Goal: Information Seeking & Learning: Learn about a topic

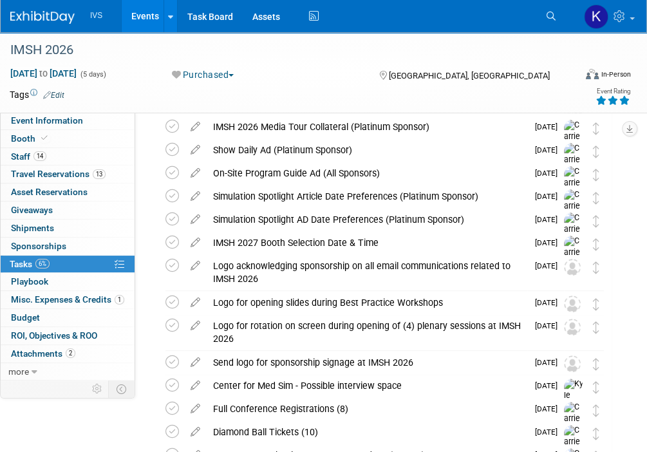
click at [144, 17] on link "Events" at bounding box center [145, 16] width 47 height 32
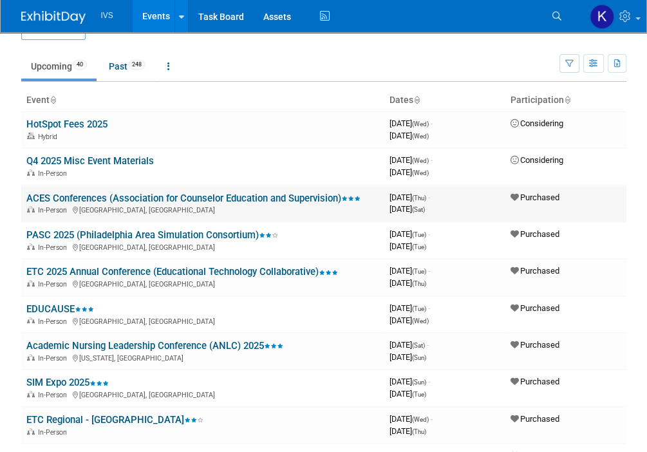
scroll to position [28, 0]
drag, startPoint x: 138, startPoint y: 232, endPoint x: 94, endPoint y: 194, distance: 58.4
click at [94, 194] on link "ACES Conferences (Association for Counselor Education and Supervision)" at bounding box center [193, 198] width 334 height 12
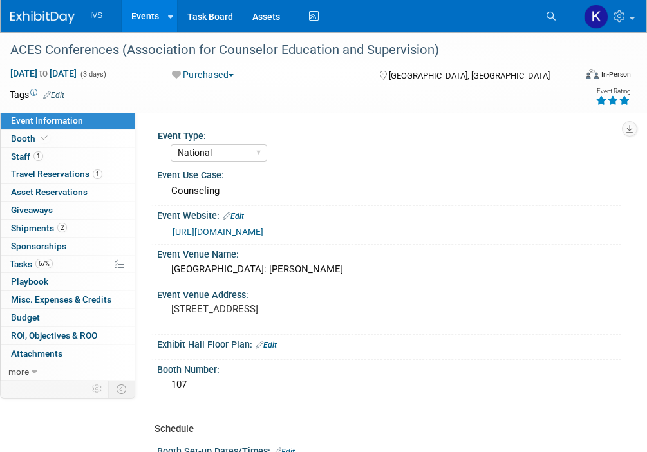
select select "National"
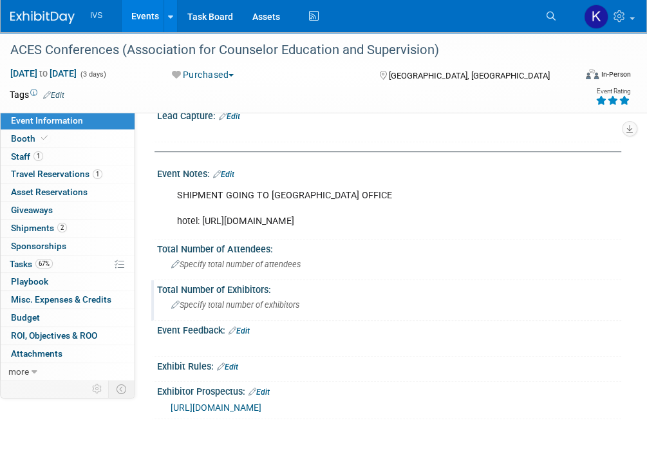
scroll to position [669, 0]
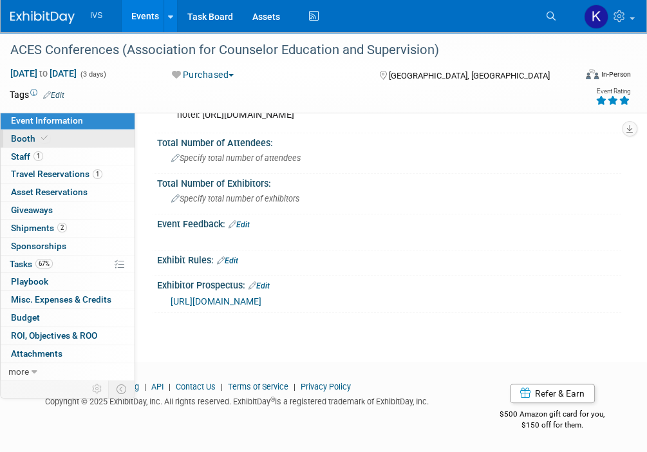
click at [44, 138] on icon at bounding box center [44, 138] width 6 height 7
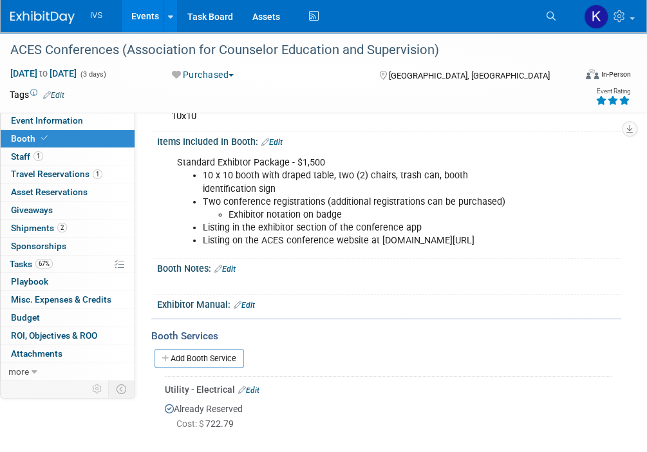
scroll to position [0, 0]
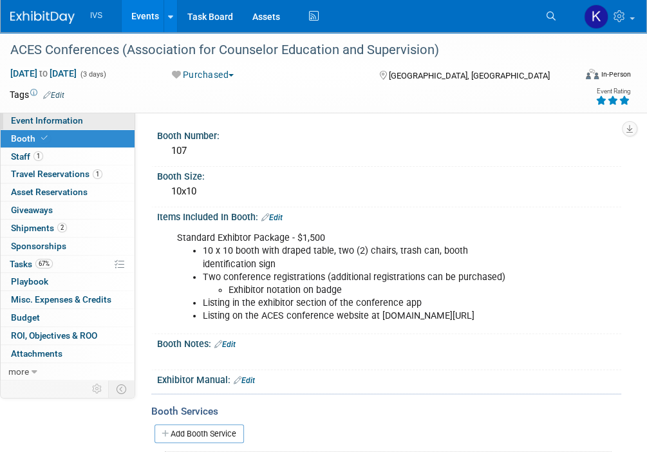
click at [56, 120] on span "Event Information" at bounding box center [47, 120] width 72 height 10
select select "National"
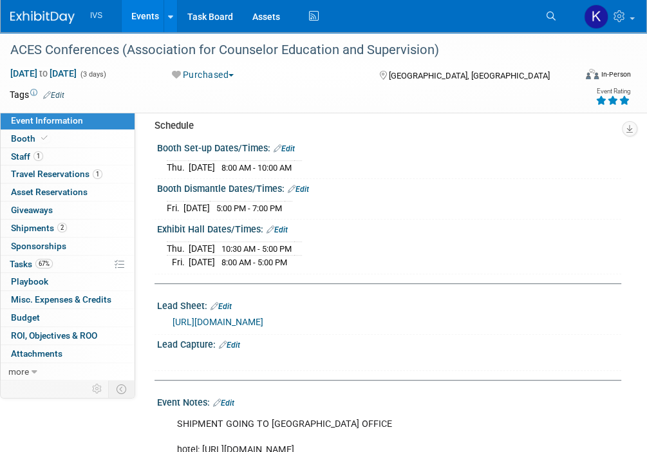
scroll to position [299, 0]
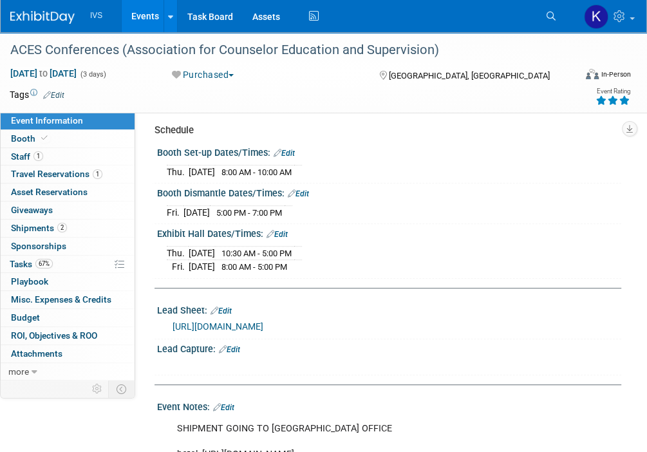
click at [261, 331] on link "https://intelligentvideosolutions-my.sharepoint.com/personal/kshelstad_ipivs_co…" at bounding box center [218, 326] width 91 height 10
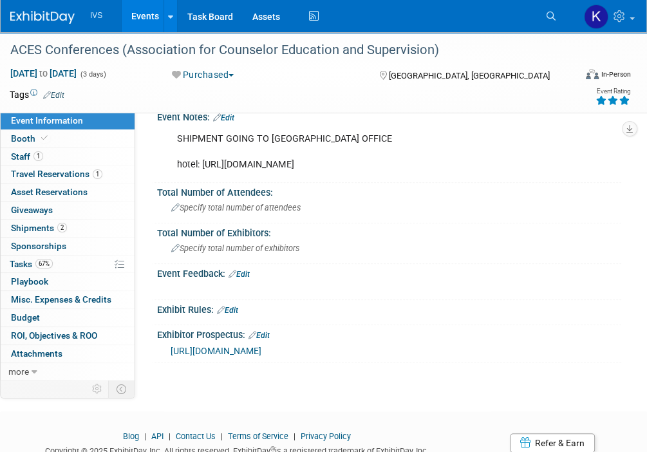
scroll to position [589, 0]
click at [442, 294] on div at bounding box center [346, 287] width 356 height 13
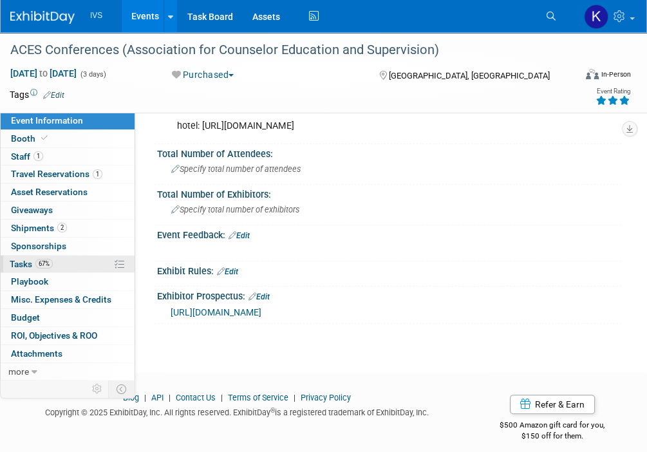
scroll to position [669, 0]
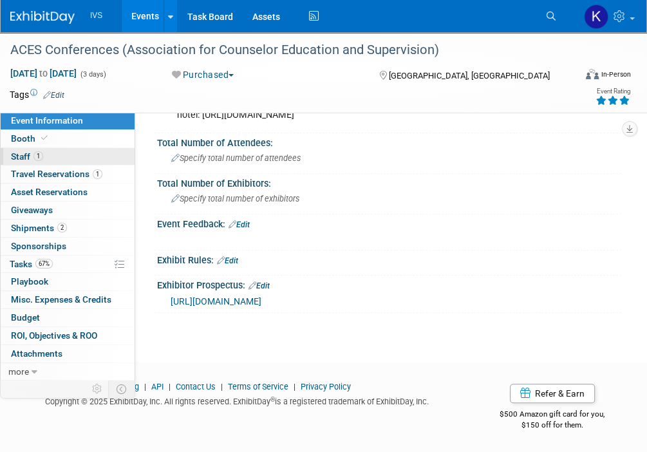
click at [62, 160] on link "1 Staff 1" at bounding box center [68, 156] width 134 height 17
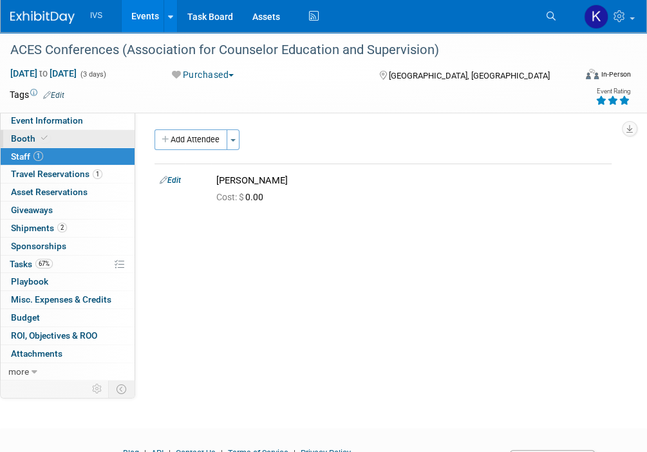
click at [66, 138] on link "Booth" at bounding box center [68, 138] width 134 height 17
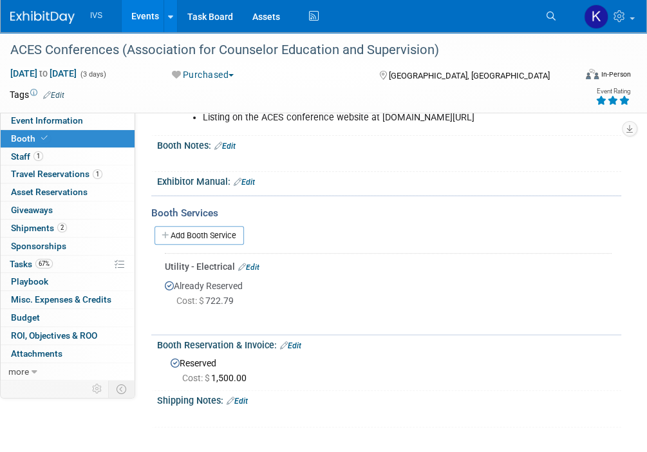
scroll to position [198, 0]
click at [600, 132] on div "Standard Exhibtor Package - $1,500 10 x 10 booth with draped table, two (2) cha…" at bounding box center [389, 78] width 464 height 108
click at [546, 17] on icon at bounding box center [550, 16] width 9 height 9
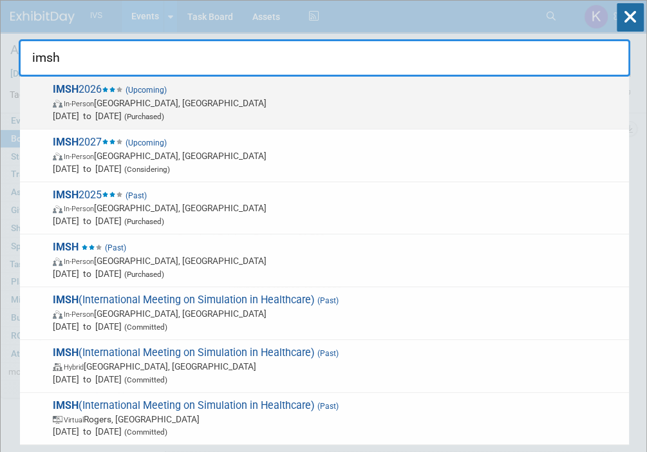
type input "imsh"
click at [397, 106] on span "In-Person San Antonio, TX" at bounding box center [338, 103] width 570 height 13
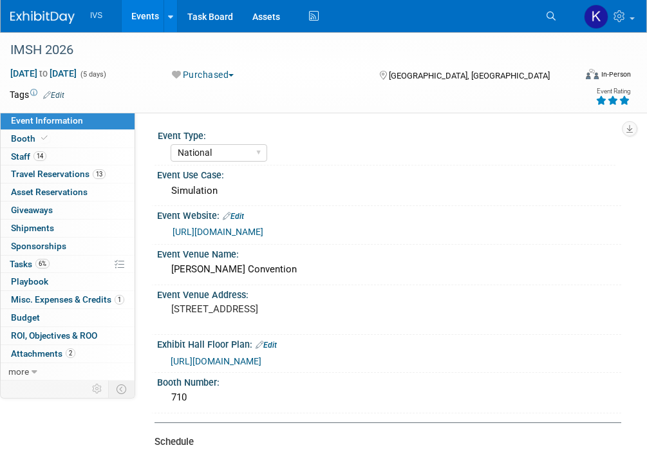
select select "National"
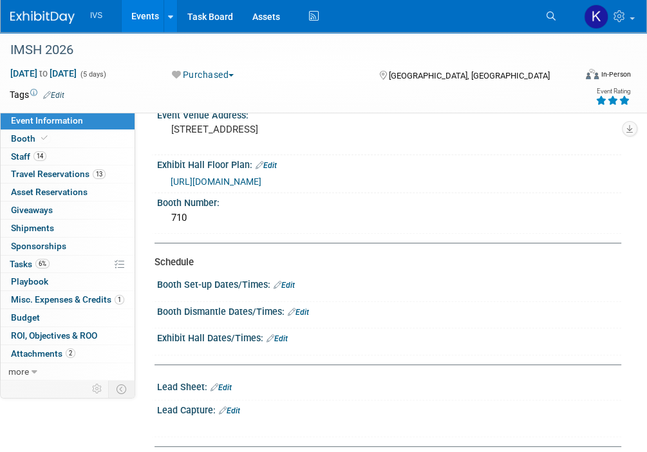
scroll to position [180, 0]
click at [14, 431] on div "Event Information Event Info Booth Booth 14 Staff 14 Staff 13 Travel Reservatio…" at bounding box center [323, 302] width 647 height 900
click at [626, 3] on link at bounding box center [608, 16] width 63 height 32
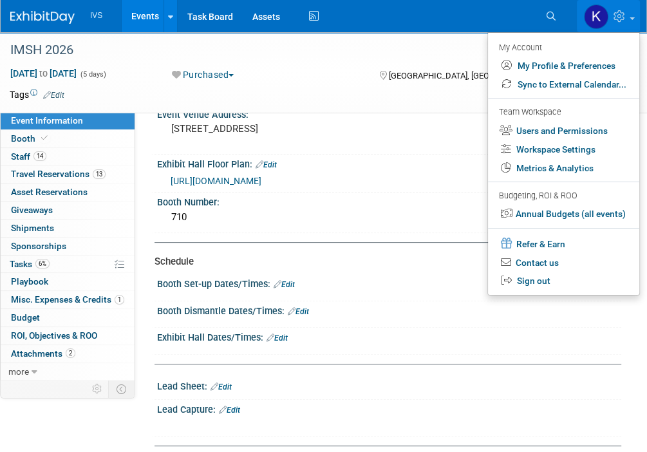
click at [317, 242] on div at bounding box center [387, 242] width 467 height 1
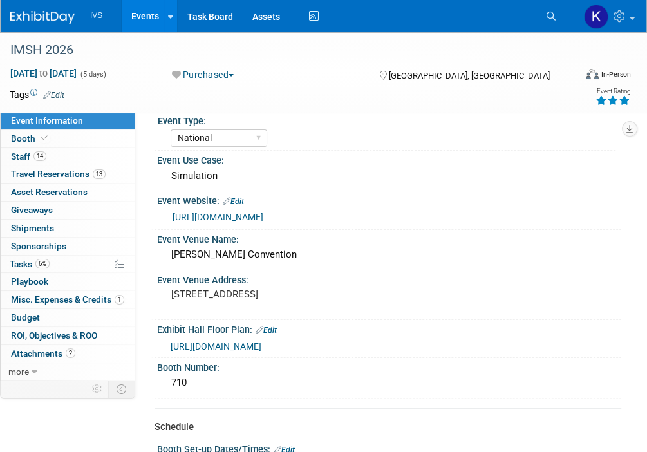
scroll to position [0, 0]
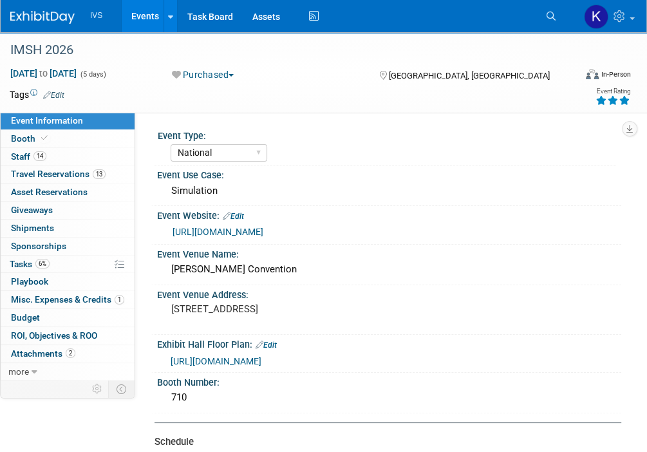
click at [210, 235] on link "[URL][DOMAIN_NAME]" at bounding box center [218, 232] width 91 height 10
click at [71, 148] on link "14 Staff 14" at bounding box center [68, 156] width 134 height 17
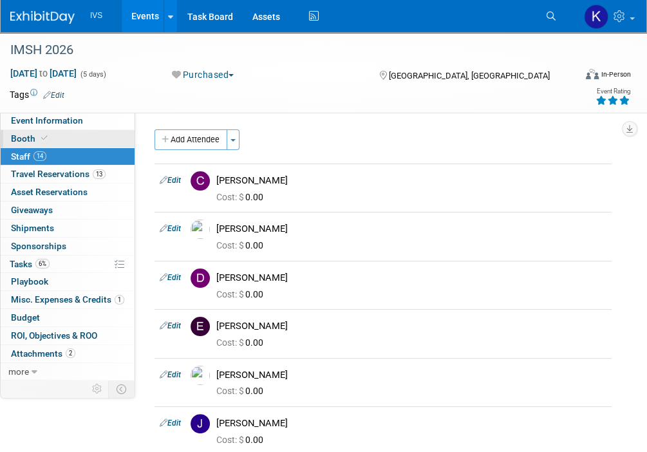
click at [68, 136] on link "Booth" at bounding box center [68, 138] width 134 height 17
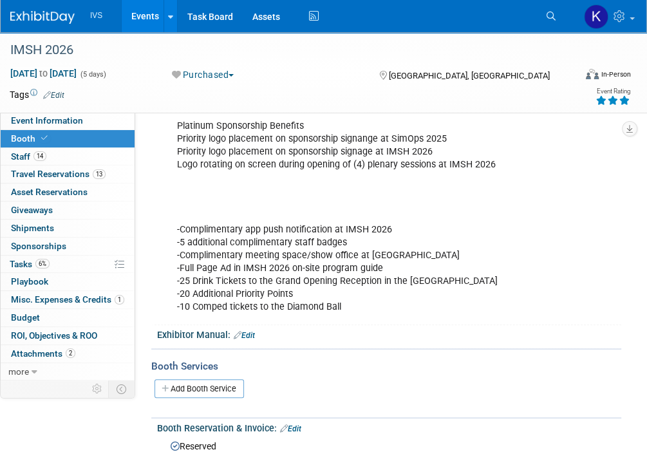
scroll to position [162, 0]
